Goal: Consume media (video, audio): Consume media (video, audio)

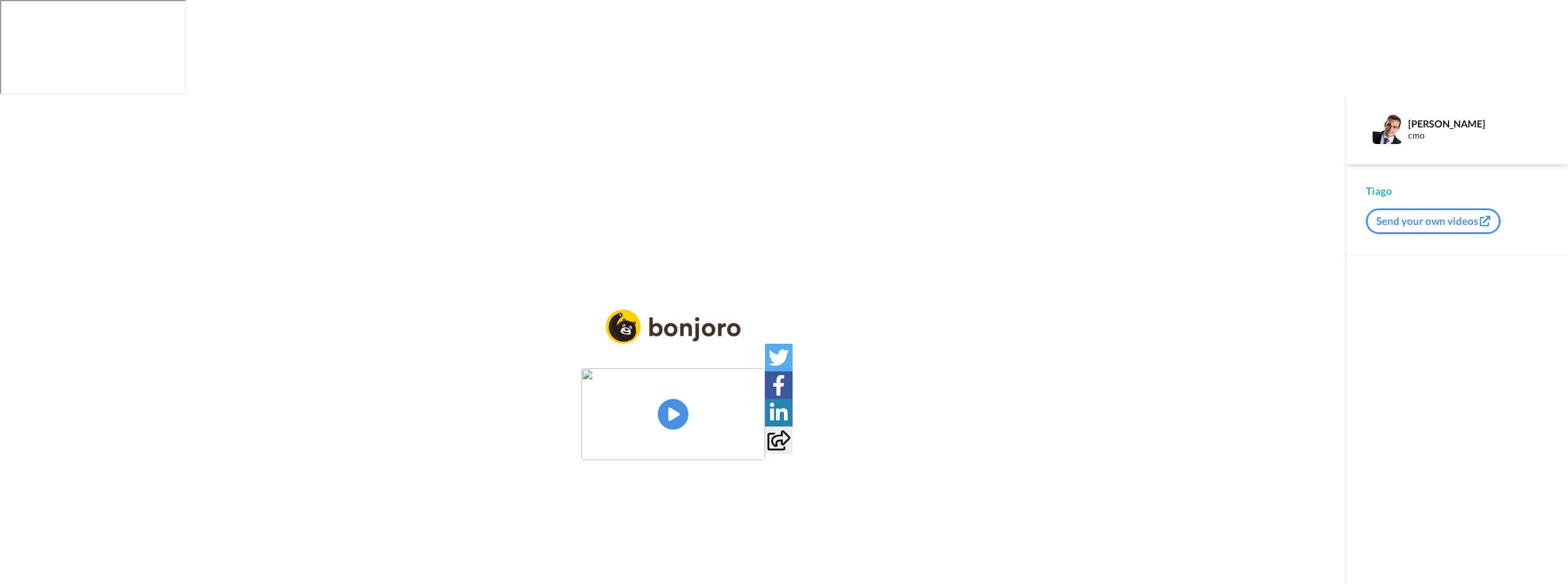
click at [683, 368] on img at bounding box center [673, 414] width 183 height 92
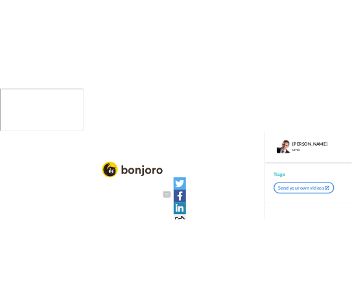
scroll to position [45, 0]
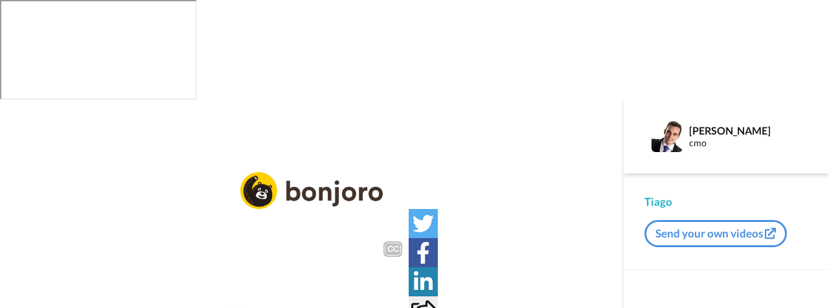
click at [251, 235] on video at bounding box center [311, 283] width 194 height 97
click at [409, 235] on video at bounding box center [311, 283] width 194 height 97
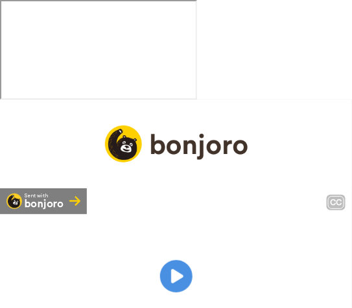
click at [111, 196] on video at bounding box center [176, 276] width 352 height 176
click at [73, 236] on video at bounding box center [176, 276] width 352 height 176
click at [115, 231] on video at bounding box center [176, 276] width 352 height 176
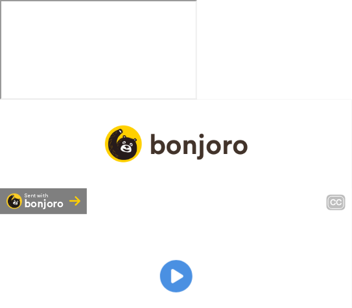
click at [128, 235] on video at bounding box center [176, 276] width 352 height 176
click at [151, 216] on video at bounding box center [176, 276] width 352 height 176
click at [133, 203] on video at bounding box center [176, 276] width 352 height 176
click at [142, 195] on video at bounding box center [176, 276] width 352 height 176
